Goal: Obtain resource: Download file/media

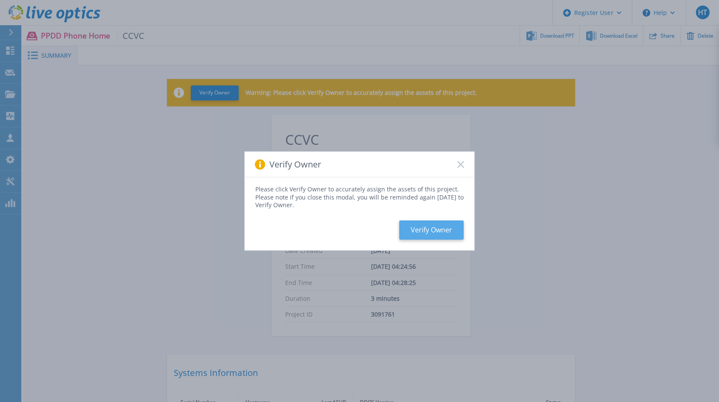
click at [443, 233] on button "Verify Owner" at bounding box center [431, 229] width 64 height 19
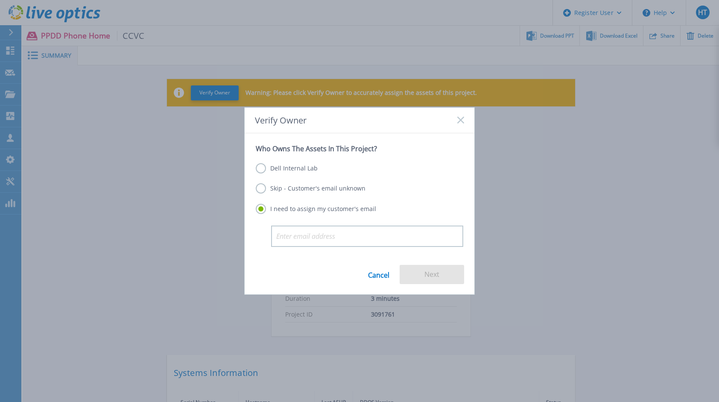
click at [260, 165] on label "Dell Internal Lab" at bounding box center [287, 168] width 62 height 10
click at [0, 0] on input "Dell Internal Lab" at bounding box center [0, 0] width 0 height 0
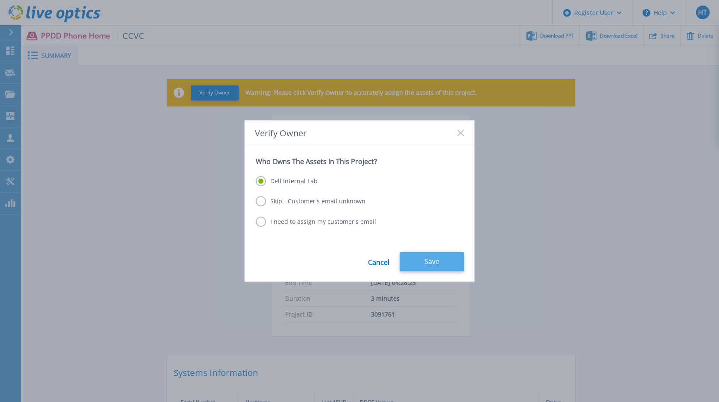
click at [448, 268] on button "Save" at bounding box center [431, 261] width 64 height 19
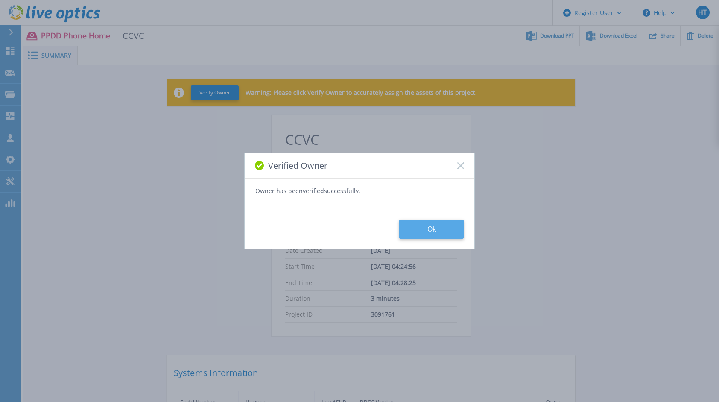
click at [427, 230] on button "Ok" at bounding box center [431, 228] width 64 height 19
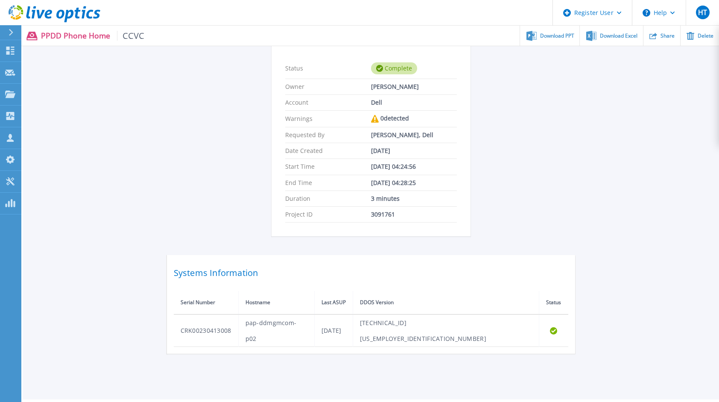
scroll to position [105, 0]
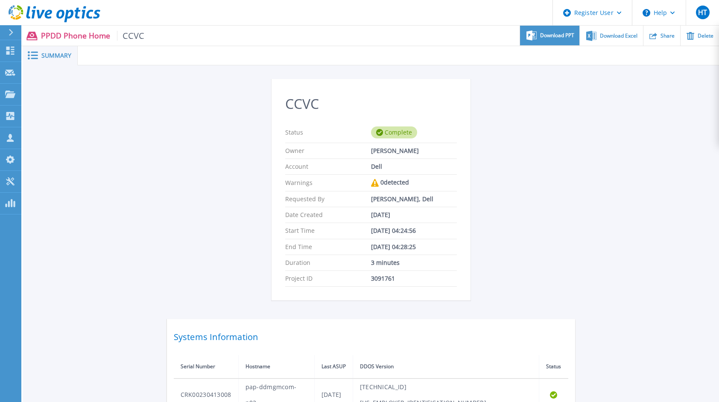
click at [556, 33] on span "Download PPT" at bounding box center [557, 35] width 34 height 5
click at [617, 37] on span "Download Excel" at bounding box center [619, 35] width 38 height 5
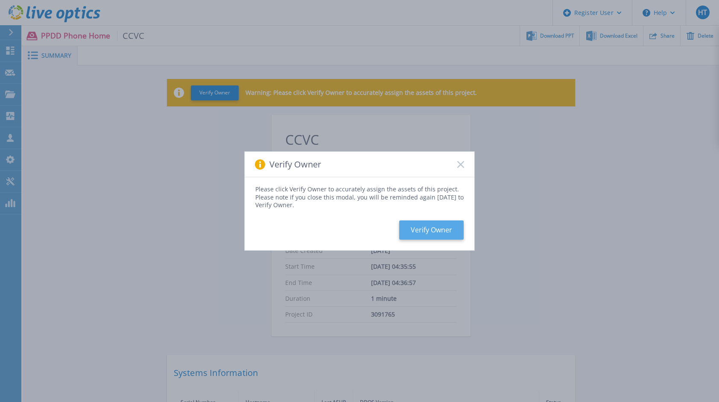
click at [454, 229] on button "Verify Owner" at bounding box center [431, 229] width 64 height 19
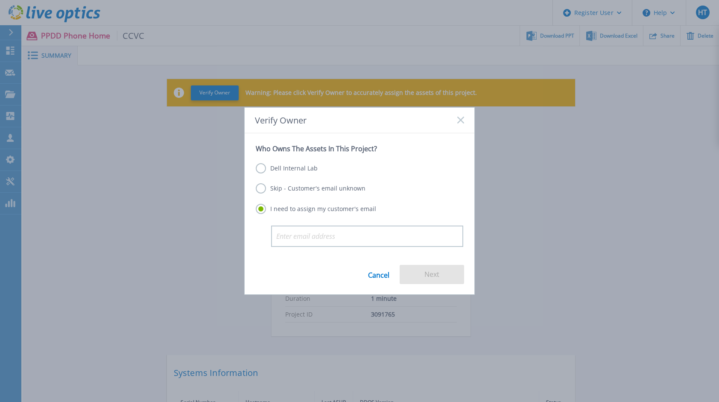
click at [263, 172] on label "Dell Internal Lab" at bounding box center [287, 168] width 62 height 10
click at [0, 0] on input "Dell Internal Lab" at bounding box center [0, 0] width 0 height 0
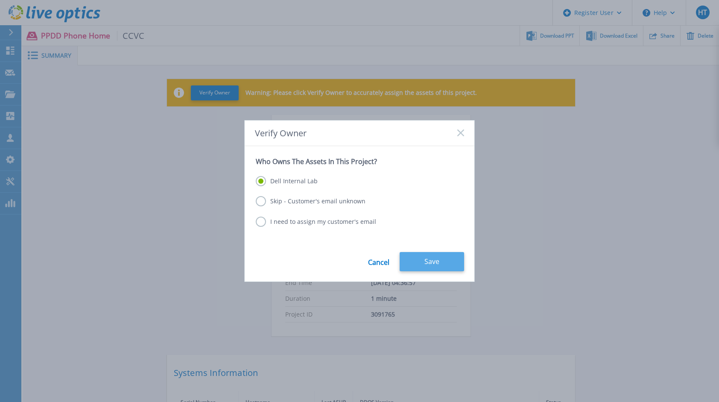
click at [421, 268] on button "Save" at bounding box center [431, 261] width 64 height 19
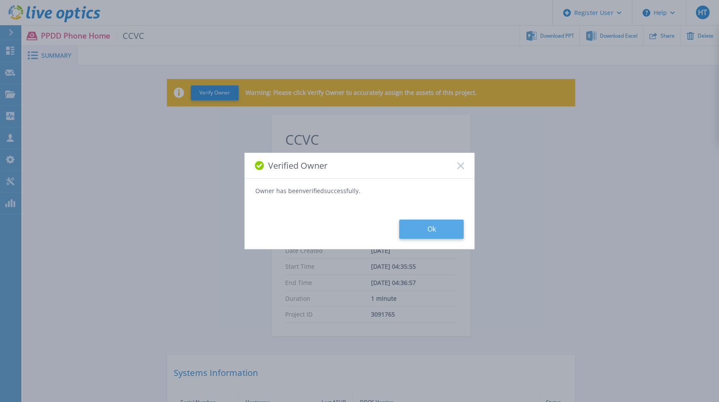
click at [426, 233] on button "Ok" at bounding box center [431, 228] width 64 height 19
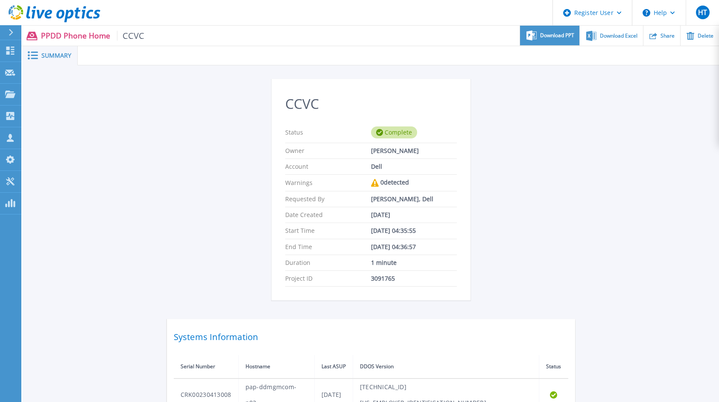
click at [557, 33] on span "Download PPT" at bounding box center [557, 35] width 34 height 5
click at [444, 55] on div at bounding box center [398, 55] width 641 height 19
